Goal: Book appointment/travel/reservation

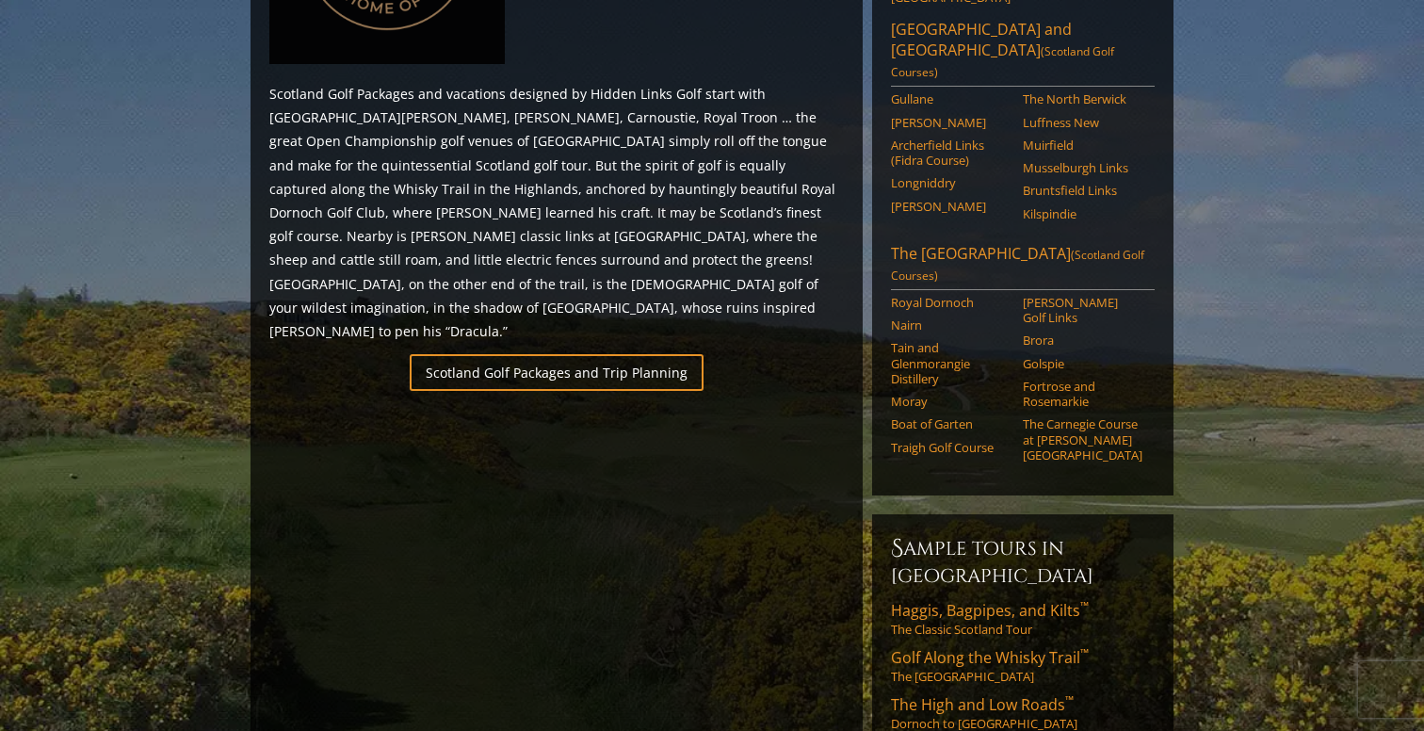
scroll to position [1091, 0]
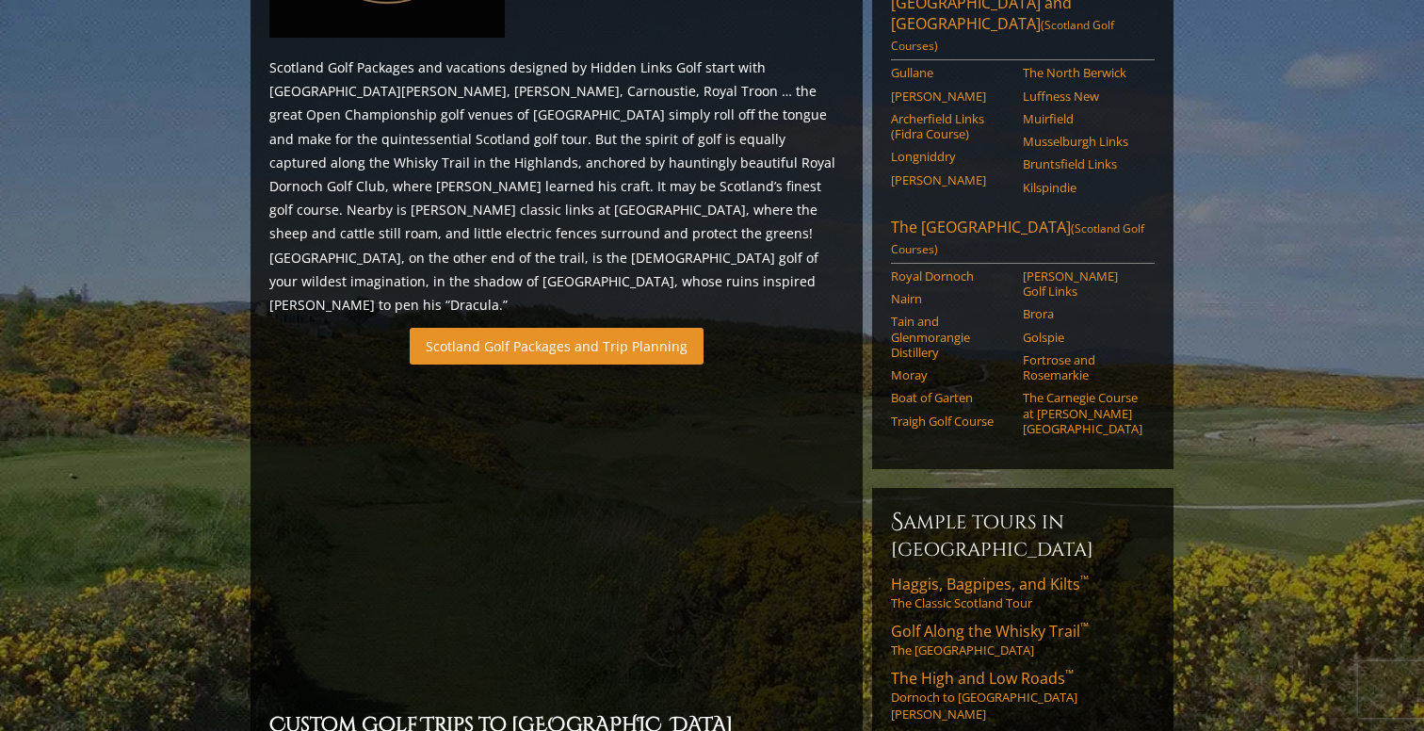
click at [613, 328] on link "Scotland Golf Packages and Trip Planning" at bounding box center [557, 346] width 294 height 37
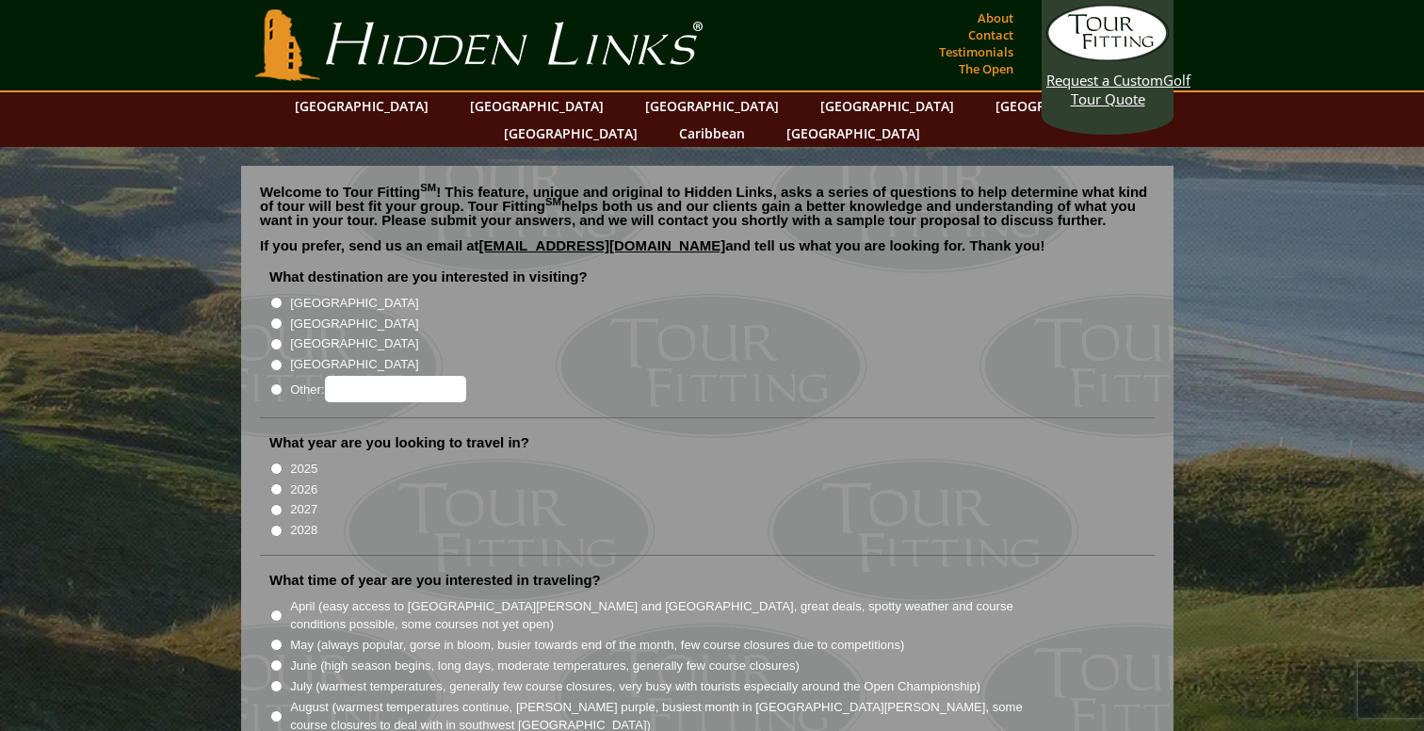
click at [276, 317] on input "[GEOGRAPHIC_DATA]" at bounding box center [276, 323] width 12 height 12
radio input "true"
click at [277, 483] on input "2026" at bounding box center [276, 489] width 12 height 12
radio input "true"
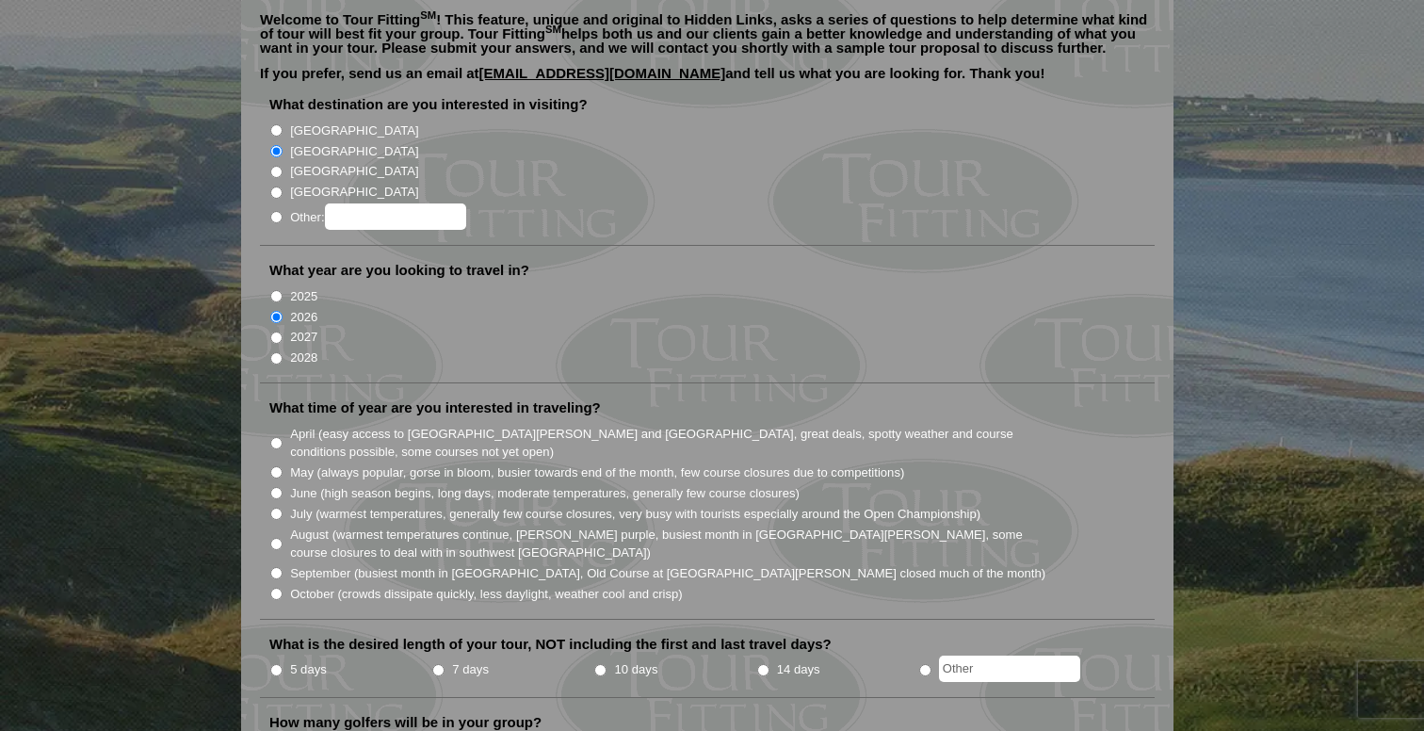
scroll to position [173, 0]
click at [278, 331] on input "2027" at bounding box center [276, 337] width 12 height 12
radio input "true"
click at [274, 486] on input "June (high season begins, long days, moderate temperatures, generally few cours…" at bounding box center [276, 492] width 12 height 12
radio input "true"
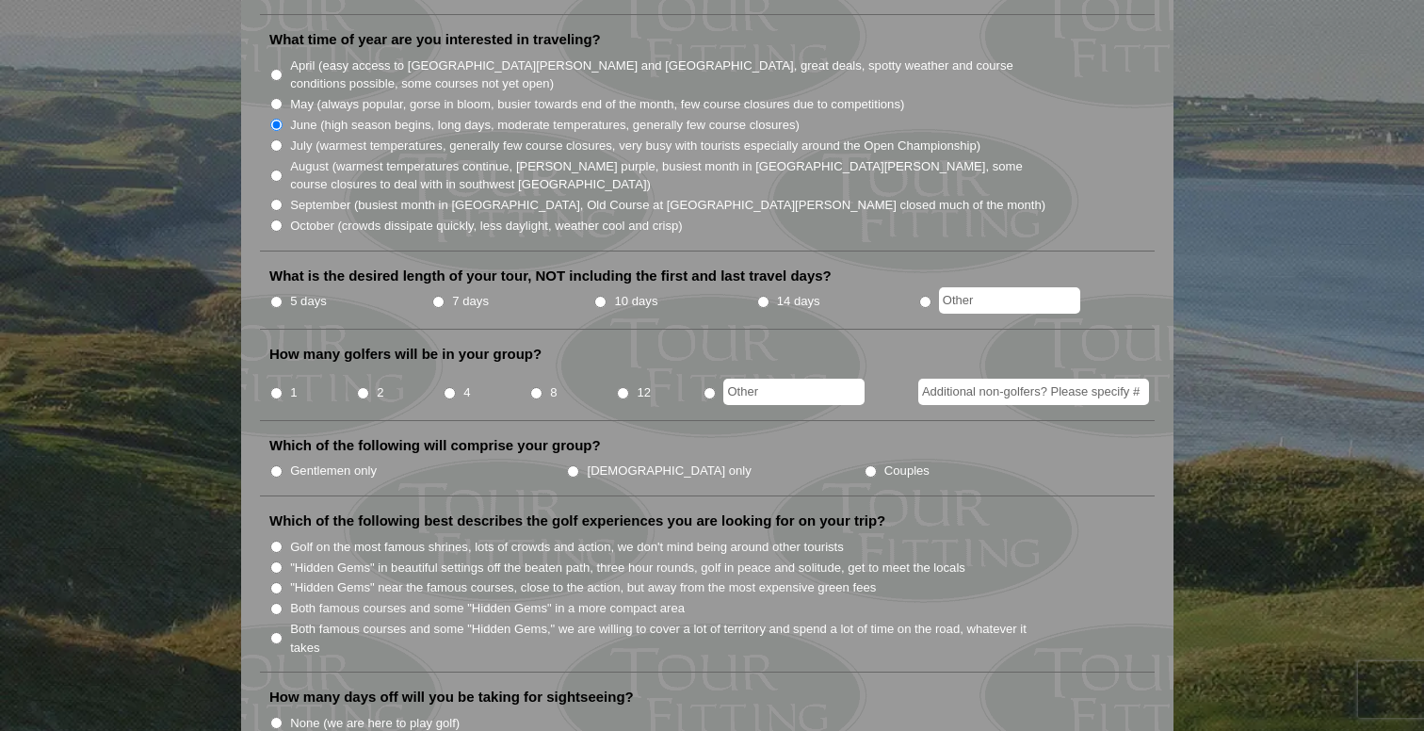
scroll to position [560, 0]
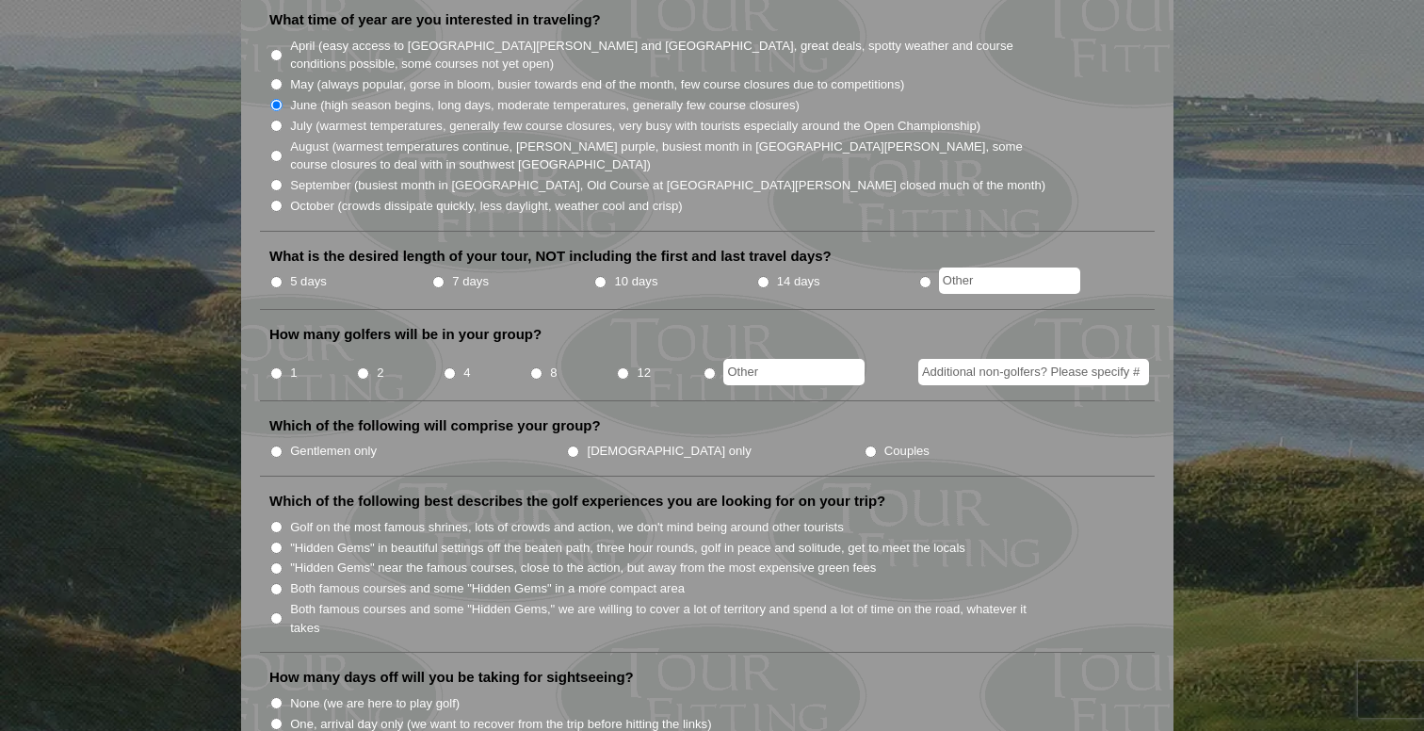
click at [439, 276] on input "7 days" at bounding box center [438, 282] width 12 height 12
radio input "true"
click at [277, 276] on input "5 days" at bounding box center [276, 282] width 12 height 12
radio input "true"
click at [448, 367] on input "4" at bounding box center [450, 373] width 12 height 12
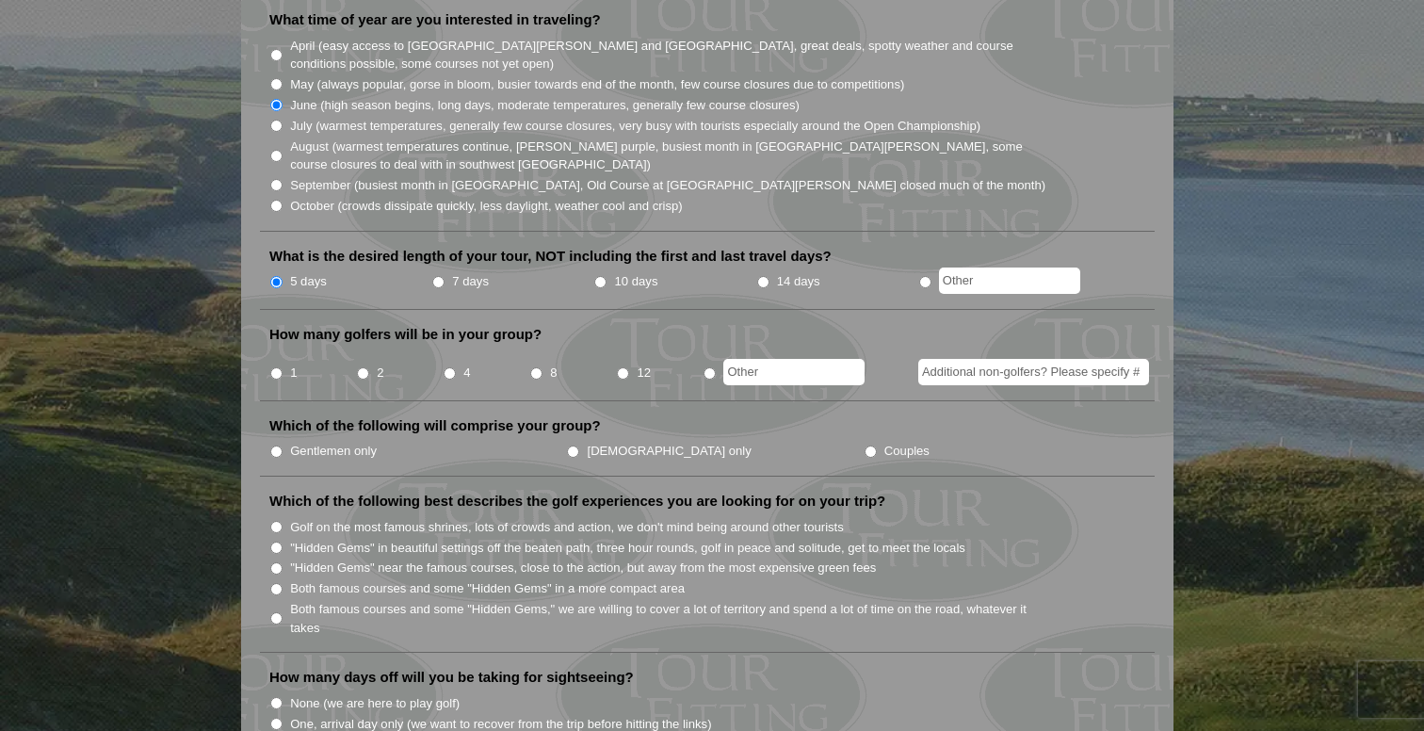
radio input "true"
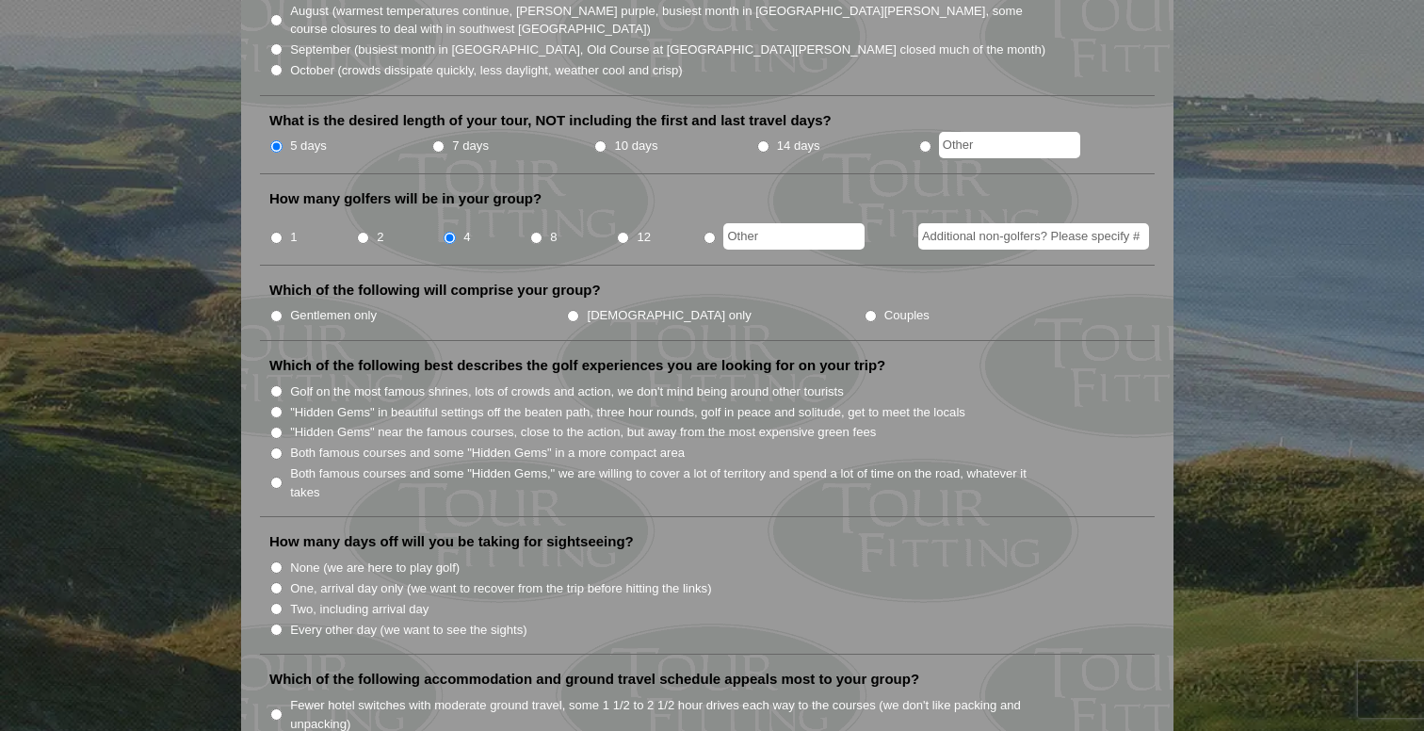
scroll to position [704, 0]
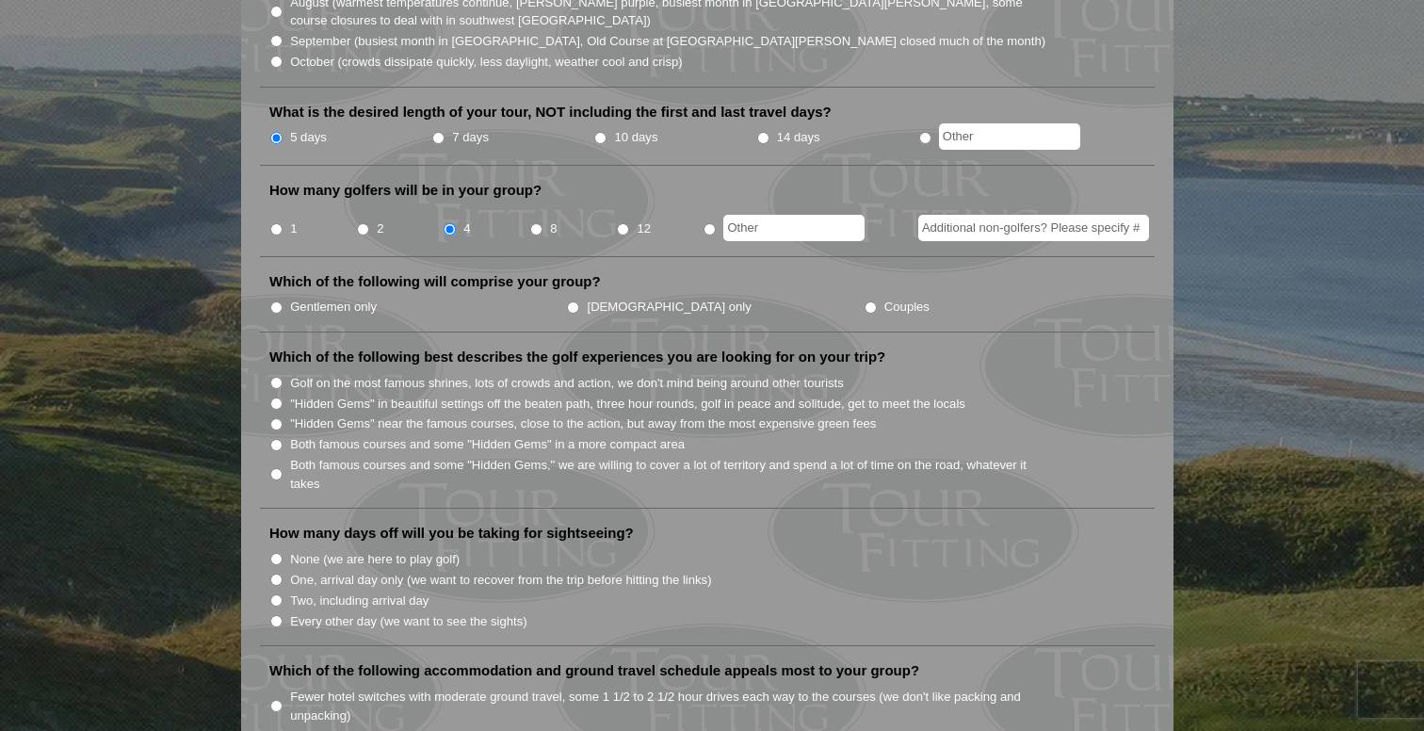
click at [273, 301] on input "Gentlemen only" at bounding box center [276, 307] width 12 height 12
radio input "true"
